Goal: Task Accomplishment & Management: Manage account settings

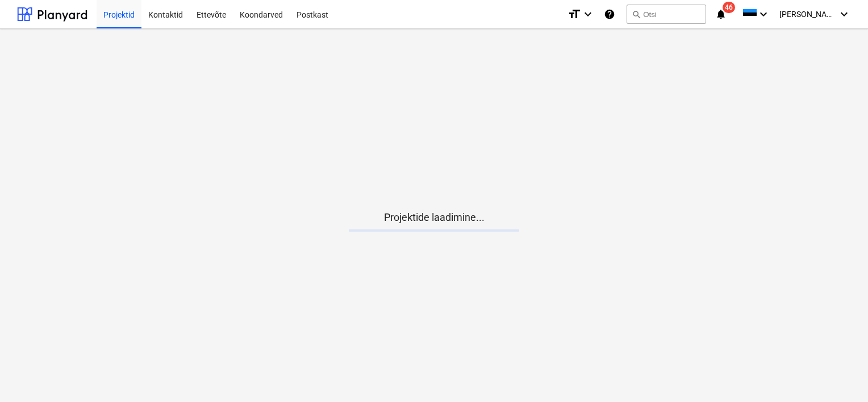
click at [727, 14] on icon "notifications" at bounding box center [720, 14] width 11 height 14
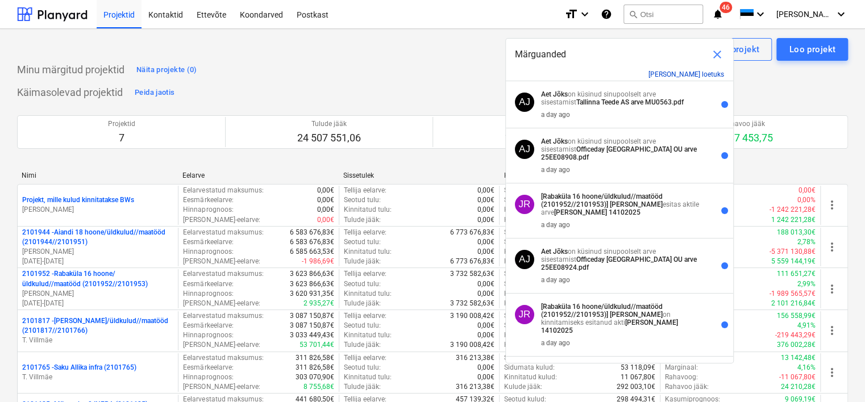
click at [689, 74] on button "[PERSON_NAME] loetuks" at bounding box center [686, 74] width 76 height 8
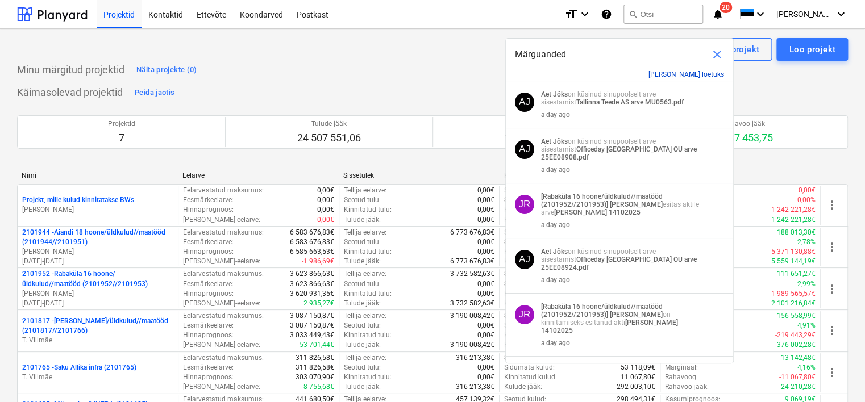
click at [686, 72] on button "[PERSON_NAME] loetuks" at bounding box center [686, 74] width 76 height 8
click at [714, 56] on span "close" at bounding box center [717, 55] width 14 height 14
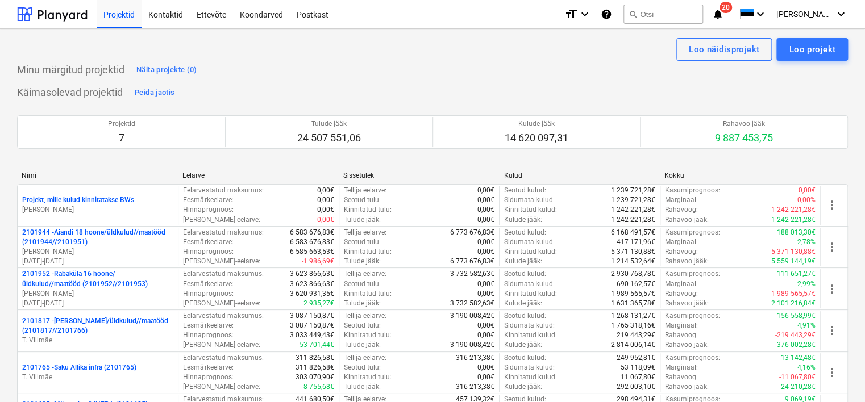
click at [723, 11] on icon "notifications" at bounding box center [717, 14] width 11 height 14
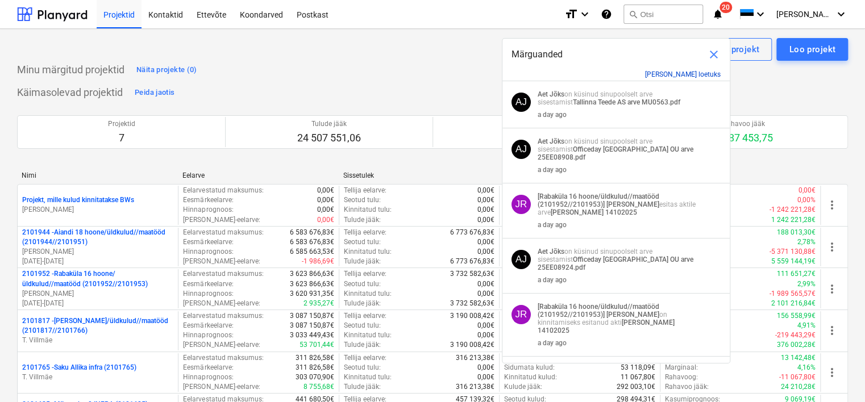
click at [688, 76] on button "[PERSON_NAME] loetuks" at bounding box center [683, 74] width 76 height 8
click at [689, 72] on button "[PERSON_NAME] loetuks" at bounding box center [683, 74] width 76 height 8
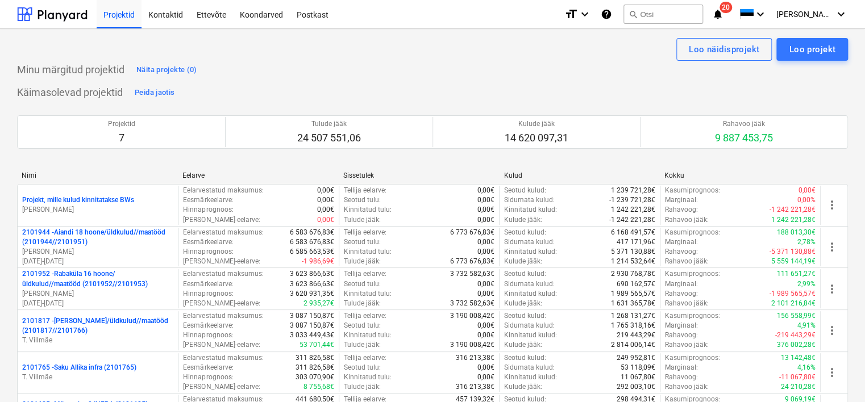
click at [245, 85] on div "Käimasolevad projektid Peida jaotis Projektid 7 Tulude jääk 24 507 551,06 Kulud…" at bounding box center [432, 287] width 831 height 407
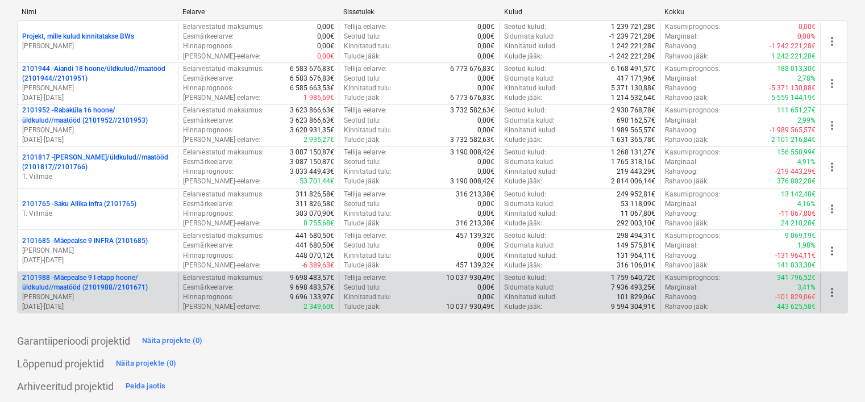
scroll to position [170, 0]
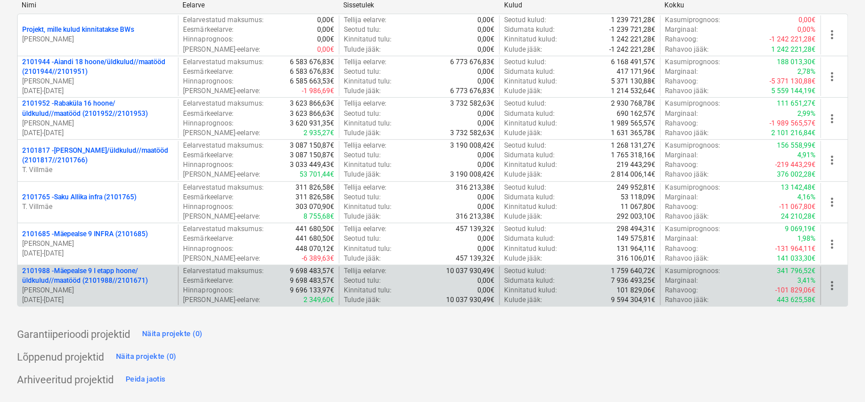
click at [99, 291] on p "[PERSON_NAME]" at bounding box center [97, 291] width 151 height 10
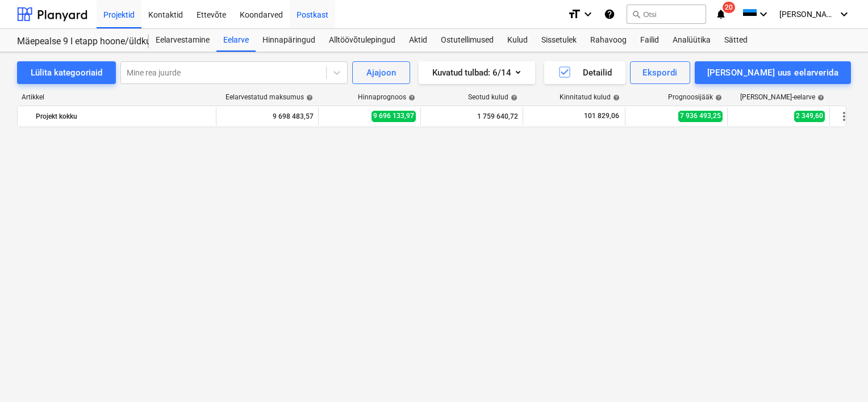
scroll to position [5526, 0]
